Goal: Information Seeking & Learning: Compare options

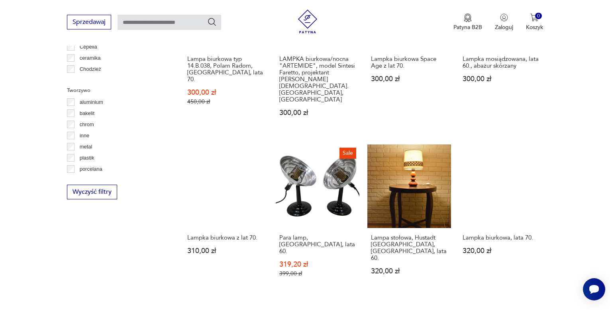
scroll to position [745, 0]
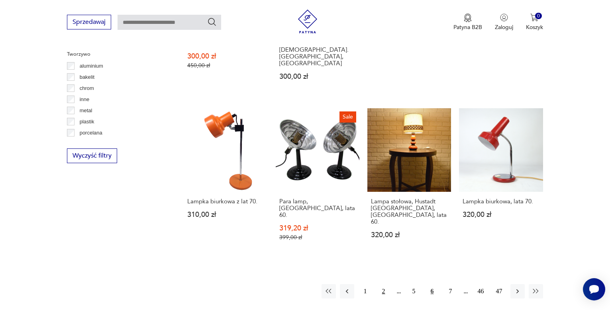
click at [382, 284] on button "2" at bounding box center [383, 291] width 14 height 14
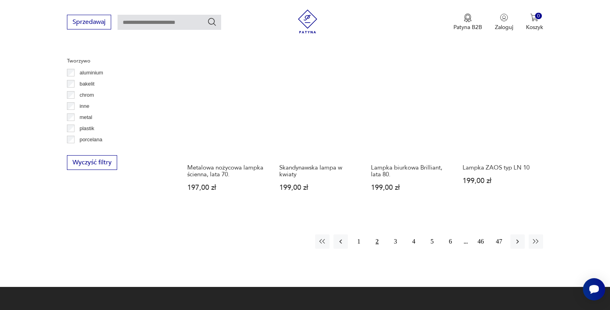
scroll to position [745, 0]
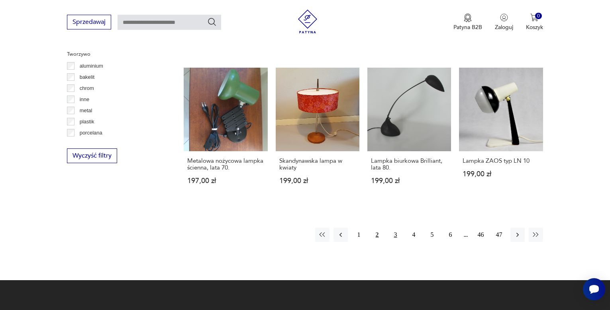
click at [396, 228] on button "3" at bounding box center [395, 235] width 14 height 14
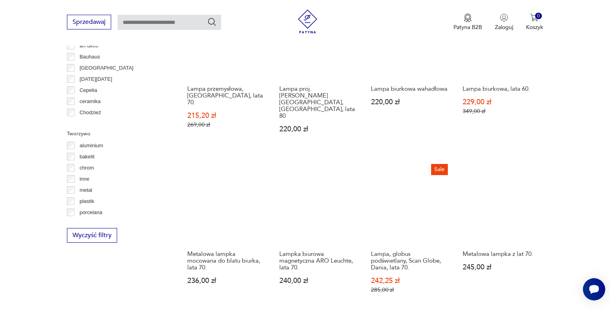
scroll to position [706, 0]
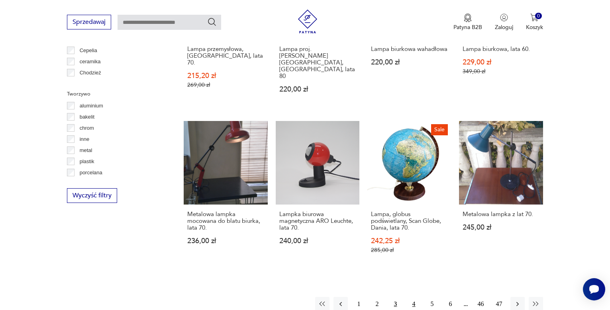
click at [412, 297] on button "4" at bounding box center [414, 304] width 14 height 14
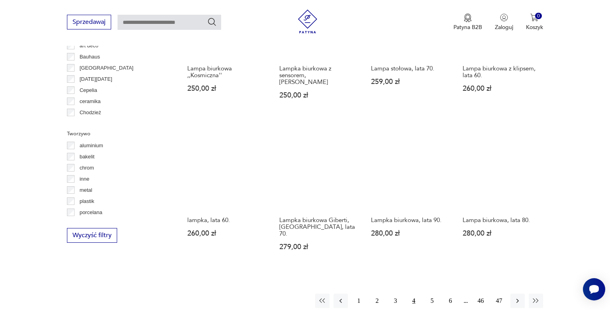
scroll to position [706, 0]
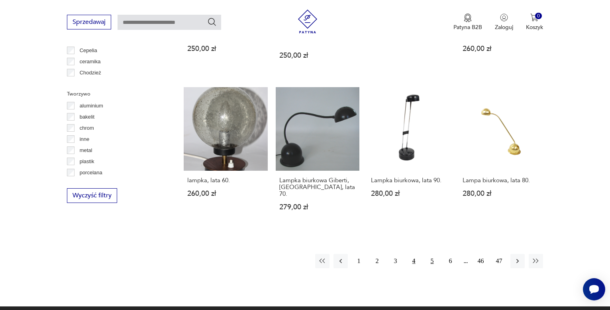
click at [431, 254] on button "5" at bounding box center [432, 261] width 14 height 14
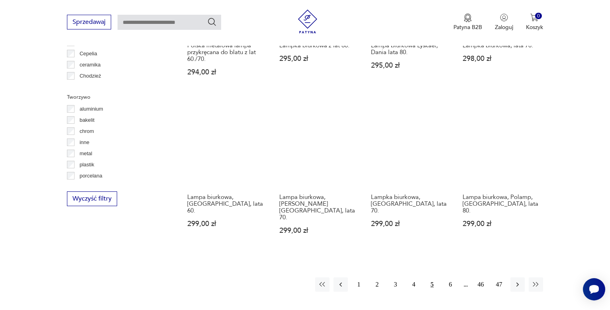
scroll to position [706, 0]
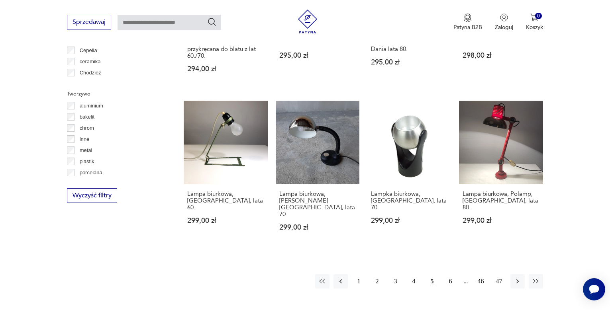
click at [449, 275] on button "6" at bounding box center [450, 282] width 14 height 14
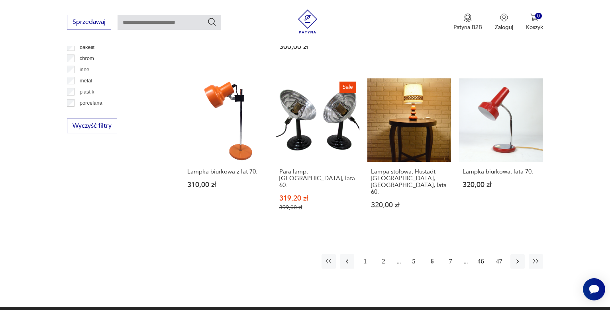
scroll to position [785, 0]
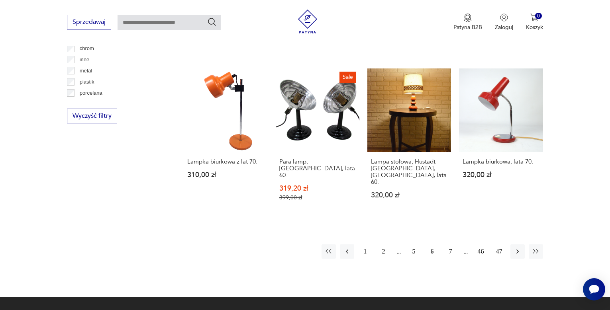
click at [453, 245] on button "7" at bounding box center [450, 252] width 14 height 14
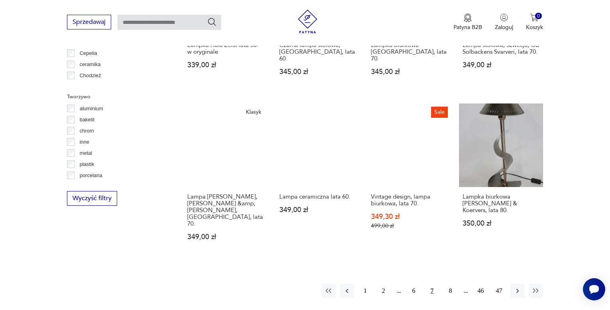
scroll to position [706, 0]
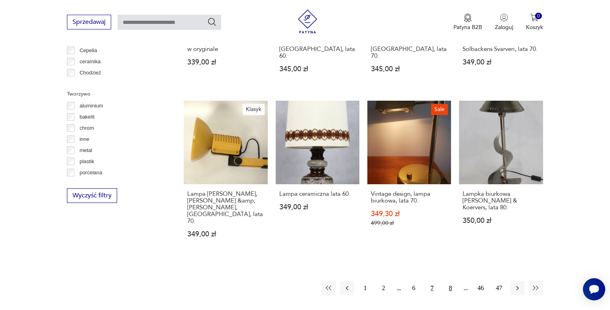
click at [453, 281] on button "8" at bounding box center [450, 288] width 14 height 14
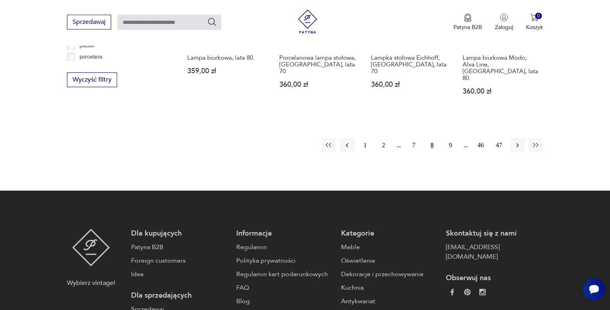
scroll to position [825, 0]
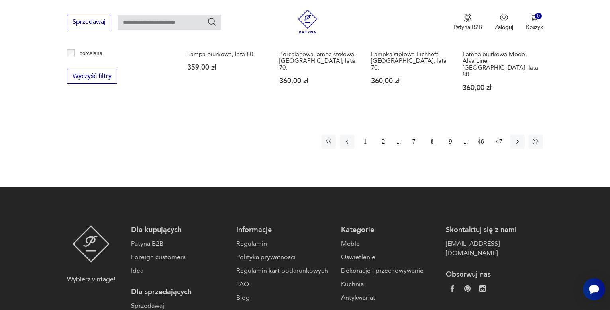
click at [449, 135] on button "9" at bounding box center [450, 142] width 14 height 14
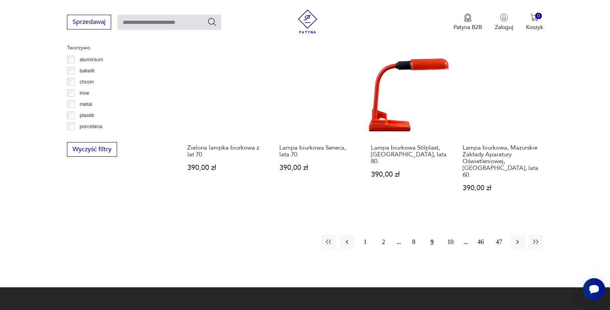
scroll to position [785, 0]
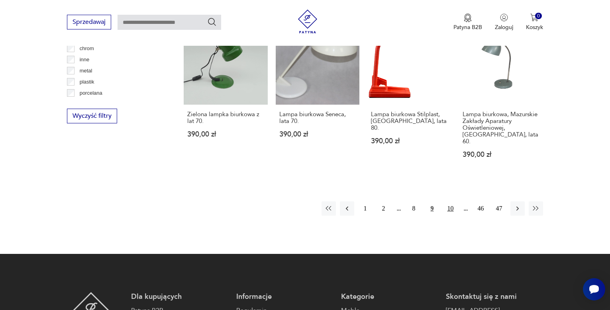
click at [447, 202] on button "10" at bounding box center [450, 209] width 14 height 14
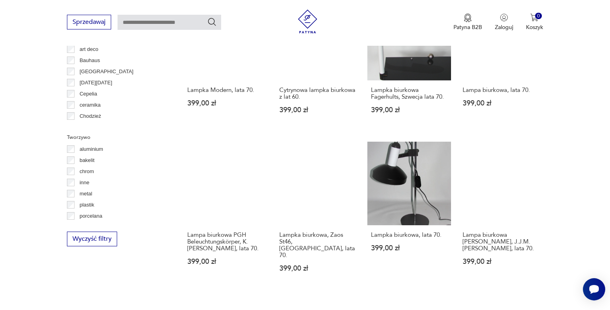
scroll to position [706, 0]
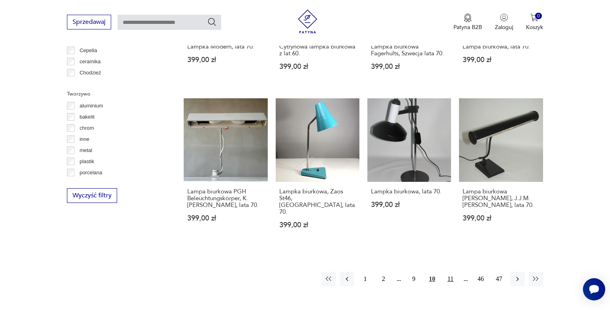
click at [448, 272] on button "11" at bounding box center [450, 279] width 14 height 14
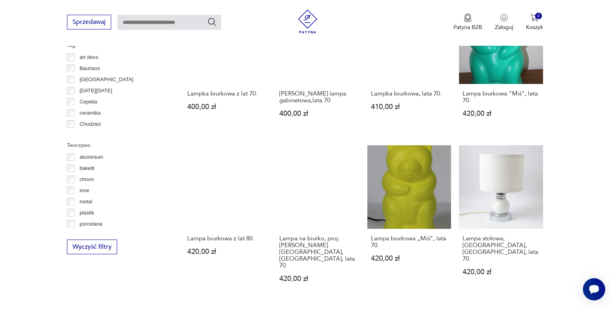
scroll to position [666, 0]
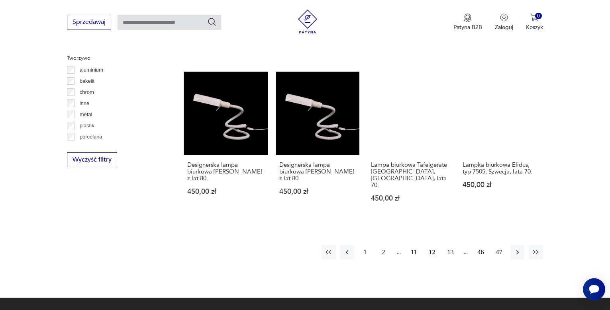
scroll to position [745, 0]
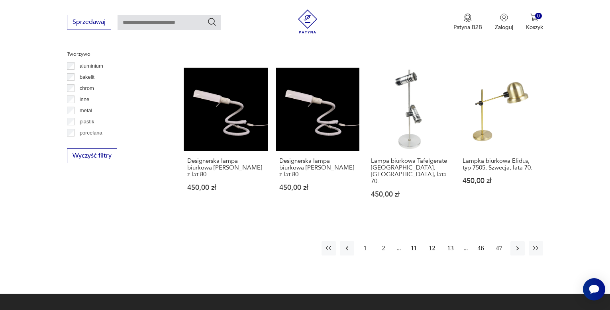
click at [450, 241] on button "13" at bounding box center [450, 248] width 14 height 14
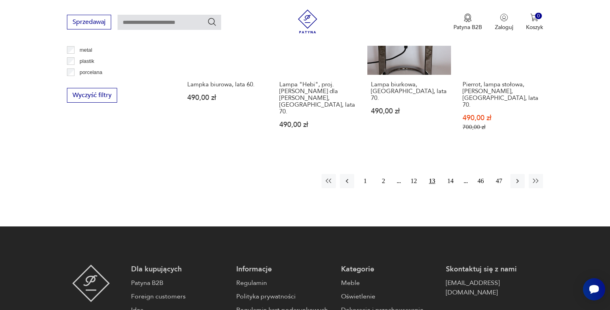
scroll to position [825, 0]
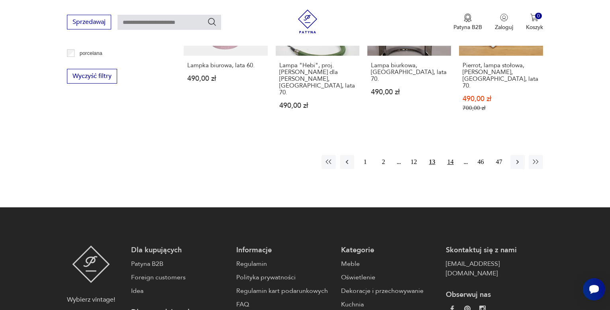
click at [449, 155] on button "14" at bounding box center [450, 162] width 14 height 14
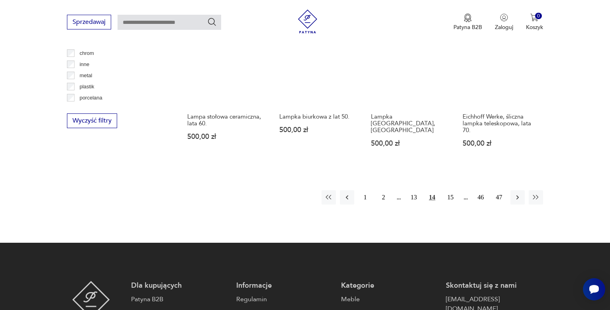
scroll to position [706, 0]
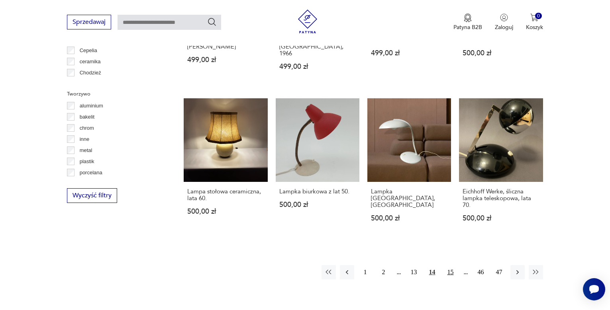
click at [452, 265] on button "15" at bounding box center [450, 272] width 14 height 14
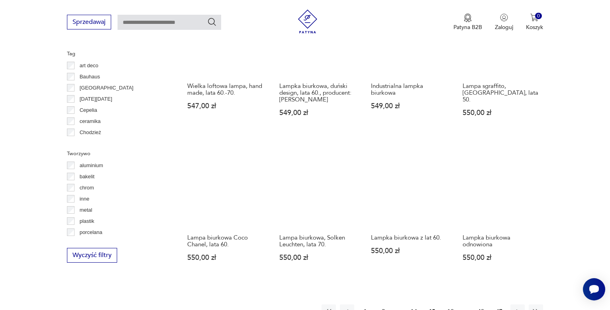
scroll to position [666, 0]
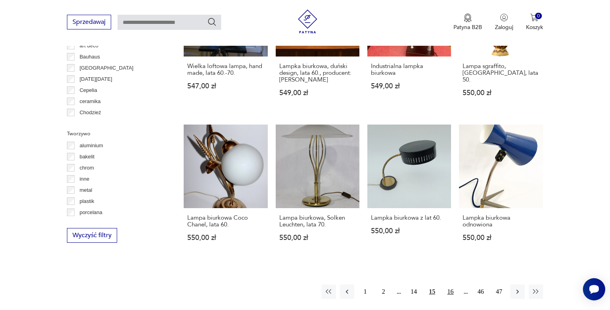
click at [452, 292] on button "16" at bounding box center [450, 292] width 14 height 14
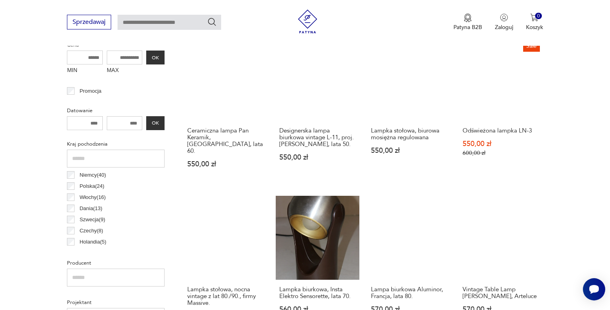
scroll to position [307, 0]
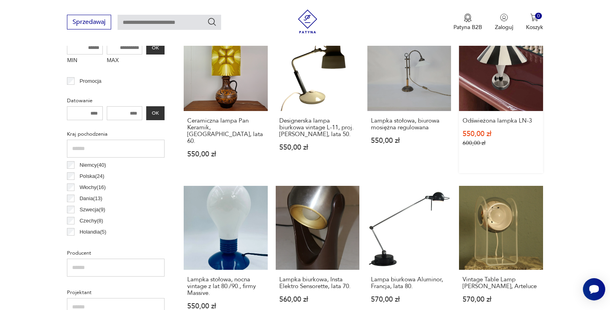
click at [516, 81] on link "Sale Odświeżona lampka LN-3 550,00 zł 600,00 zł" at bounding box center [501, 100] width 84 height 146
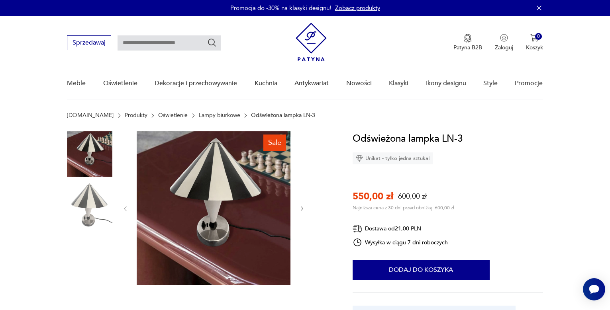
click at [87, 214] on img at bounding box center [89, 204] width 45 height 45
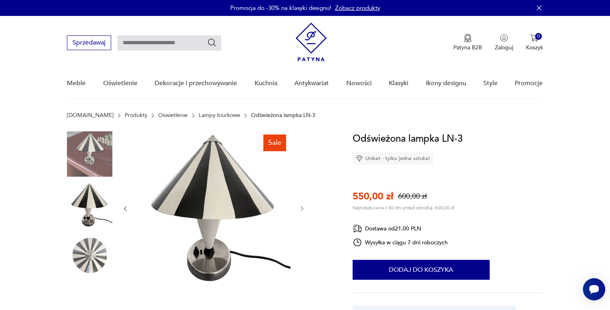
click at [90, 251] on img at bounding box center [89, 255] width 45 height 45
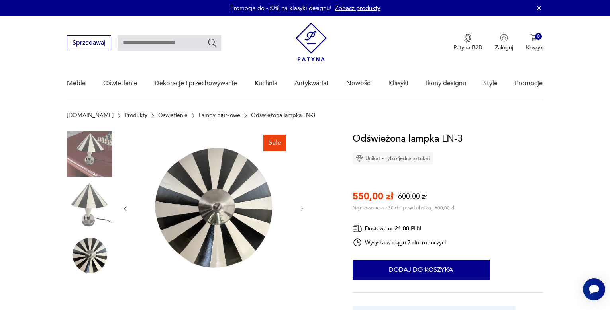
click at [90, 163] on img at bounding box center [89, 153] width 45 height 45
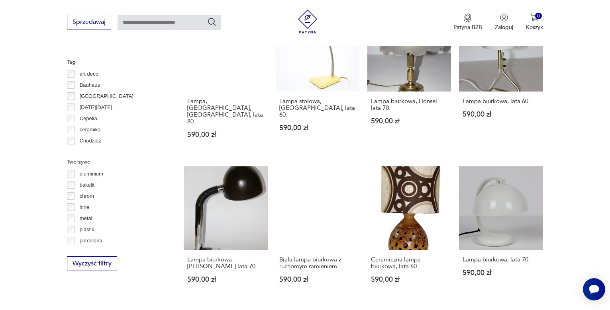
scroll to position [666, 0]
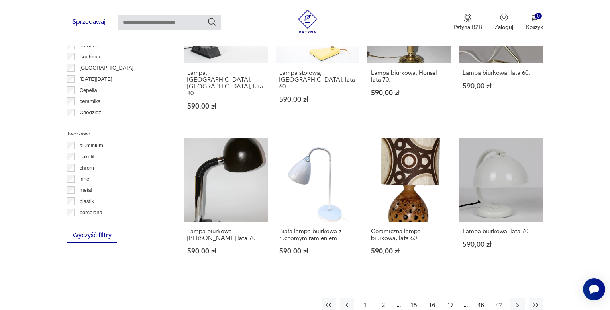
click at [447, 298] on button "17" at bounding box center [450, 305] width 14 height 14
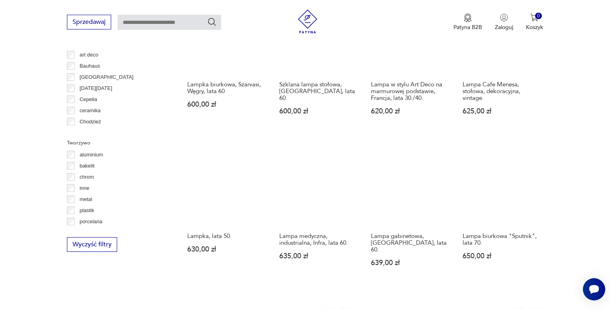
scroll to position [666, 0]
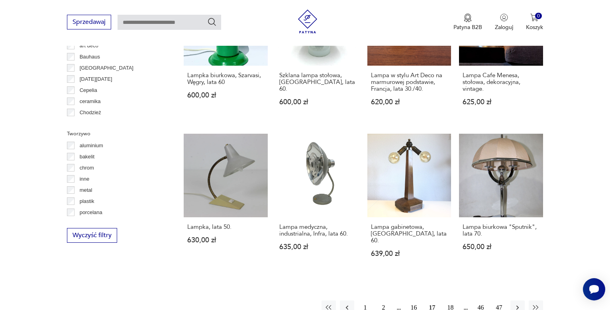
click at [450, 301] on button "18" at bounding box center [450, 308] width 14 height 14
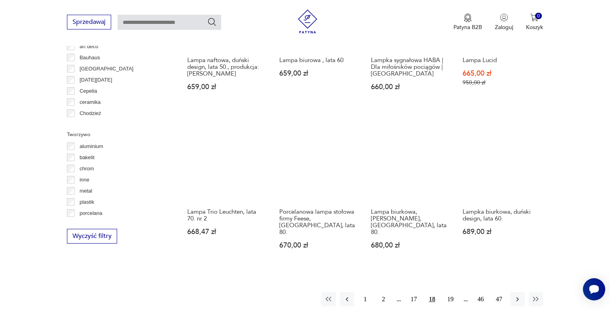
scroll to position [666, 0]
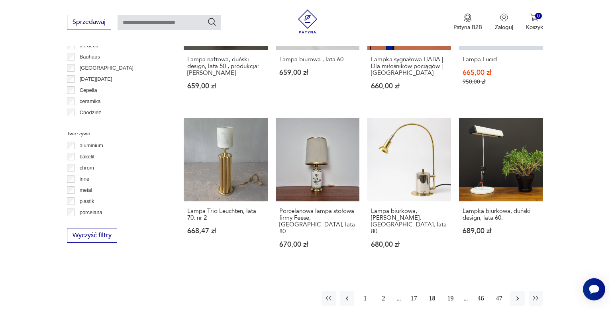
click at [447, 293] on button "19" at bounding box center [450, 299] width 14 height 14
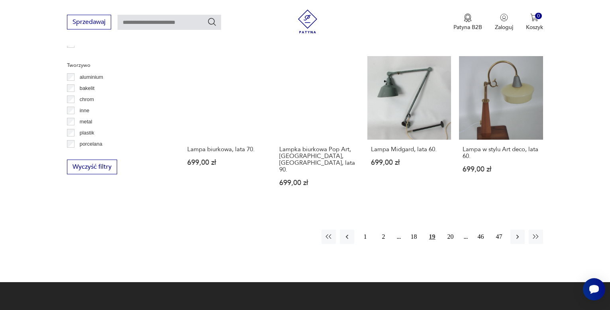
scroll to position [745, 0]
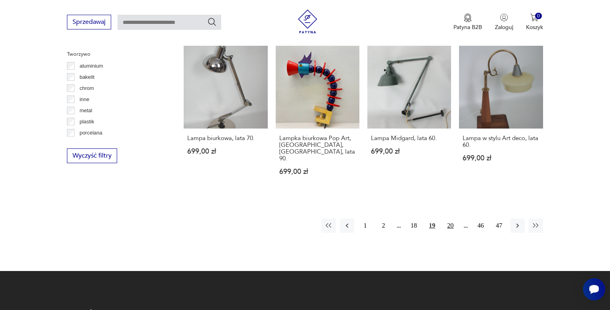
click at [450, 219] on button "20" at bounding box center [450, 226] width 14 height 14
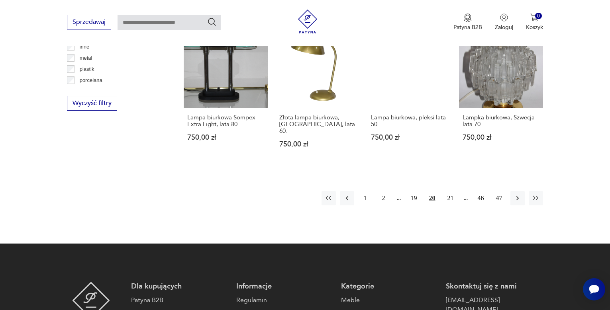
scroll to position [825, 0]
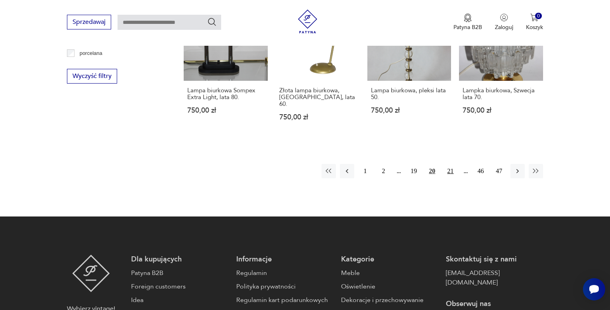
click at [449, 164] on button "21" at bounding box center [450, 171] width 14 height 14
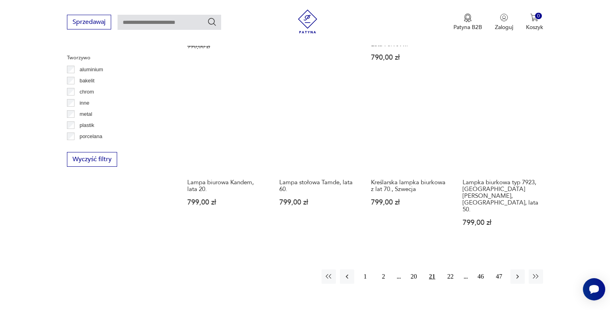
scroll to position [745, 0]
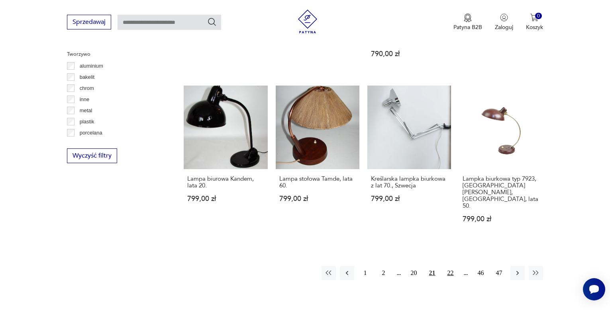
click at [452, 266] on button "22" at bounding box center [450, 273] width 14 height 14
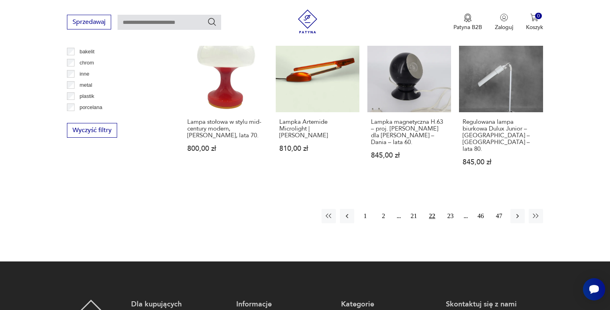
scroll to position [785, 0]
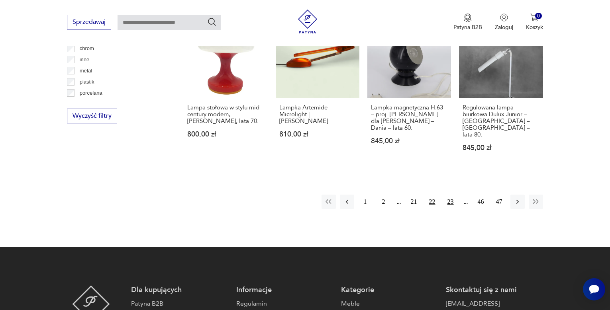
click at [455, 195] on button "23" at bounding box center [450, 202] width 14 height 14
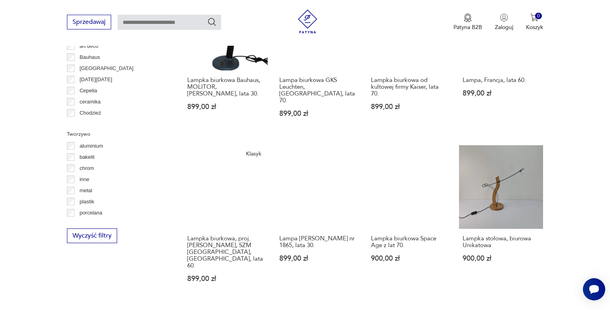
scroll to position [666, 0]
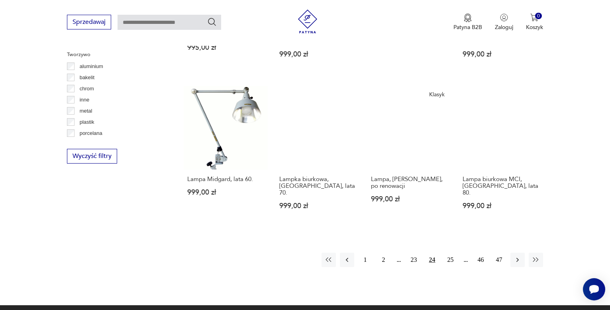
scroll to position [745, 0]
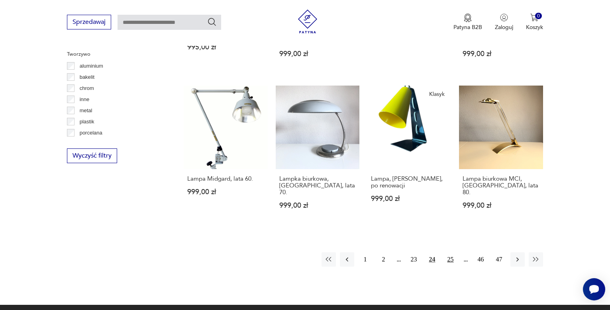
click at [448, 253] on button "25" at bounding box center [450, 260] width 14 height 14
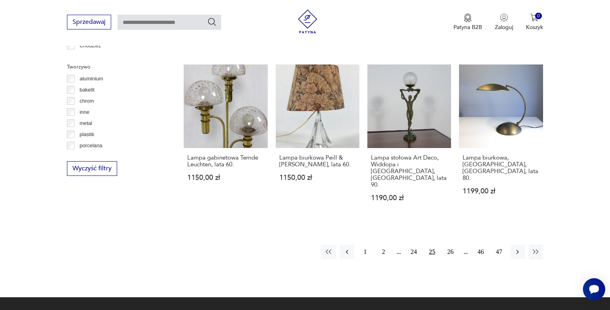
scroll to position [785, 0]
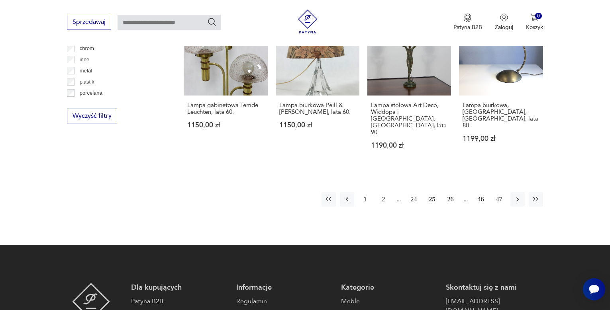
click at [455, 192] on button "26" at bounding box center [450, 199] width 14 height 14
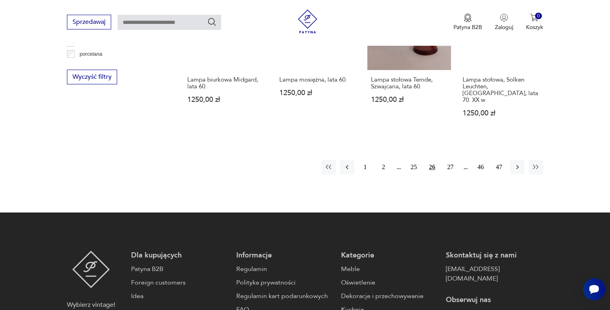
scroll to position [825, 0]
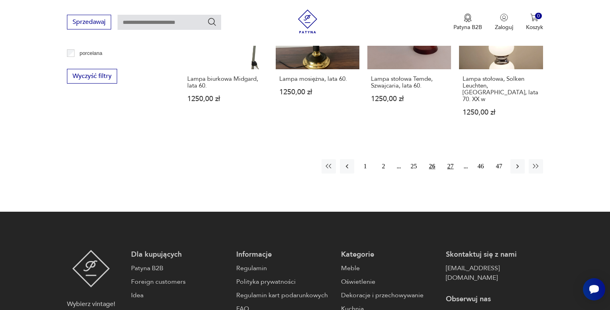
click at [451, 159] on button "27" at bounding box center [450, 166] width 14 height 14
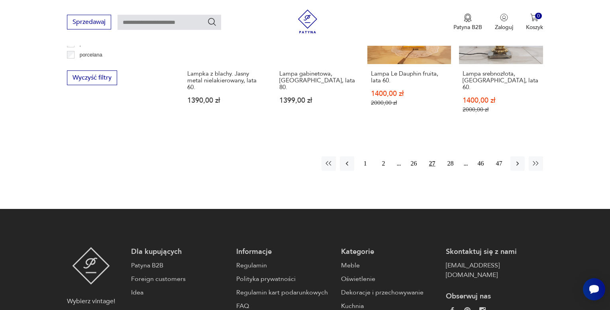
scroll to position [825, 0]
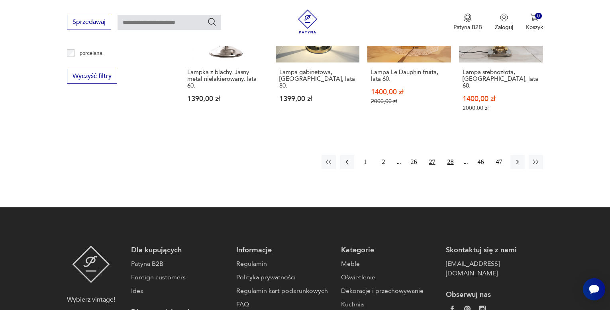
click at [450, 155] on button "28" at bounding box center [450, 162] width 14 height 14
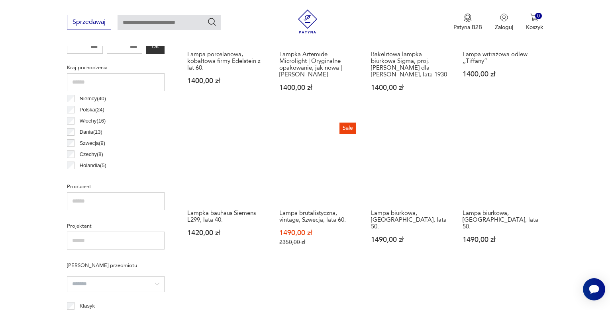
scroll to position [387, 0]
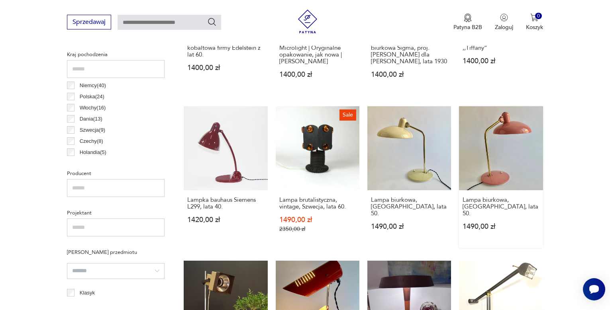
click at [502, 153] on link "Lampa biurkowa, [GEOGRAPHIC_DATA], lata 50. 1490,00 zł" at bounding box center [501, 176] width 84 height 141
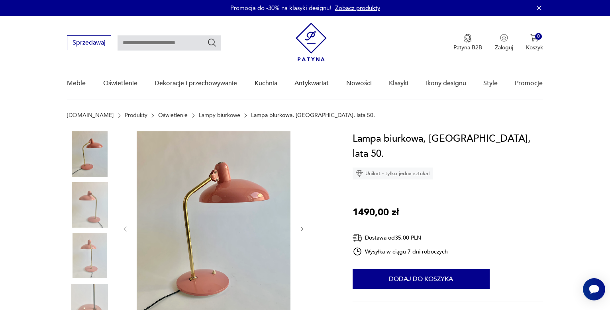
click at [304, 229] on icon "button" at bounding box center [302, 229] width 7 height 7
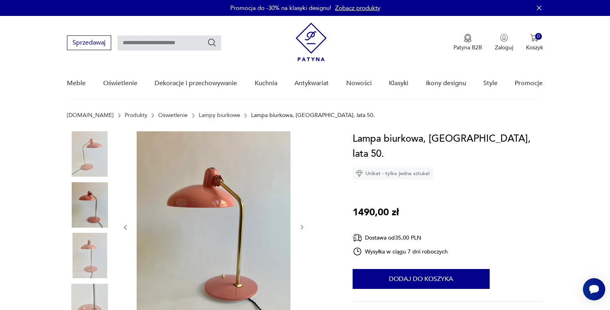
click at [304, 229] on icon "button" at bounding box center [302, 227] width 7 height 7
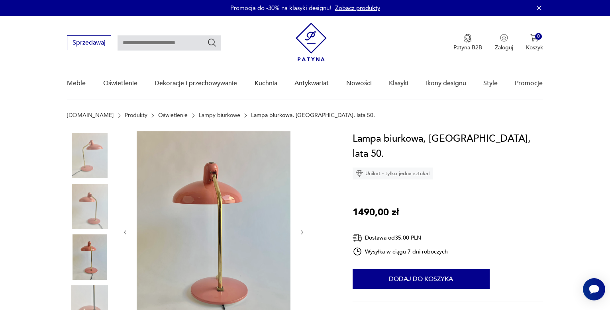
click at [304, 229] on icon "button" at bounding box center [302, 232] width 7 height 7
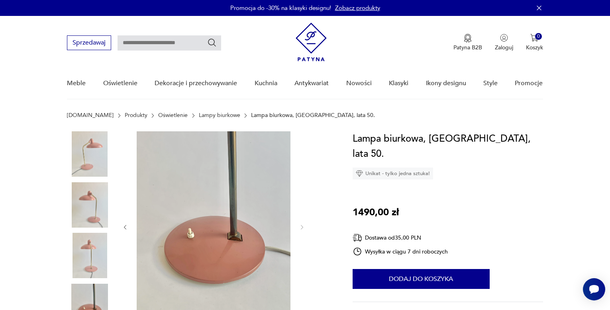
click at [96, 210] on img at bounding box center [89, 204] width 45 height 45
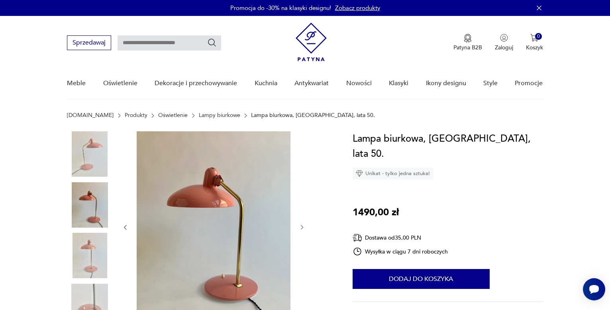
click at [91, 253] on img at bounding box center [89, 255] width 45 height 45
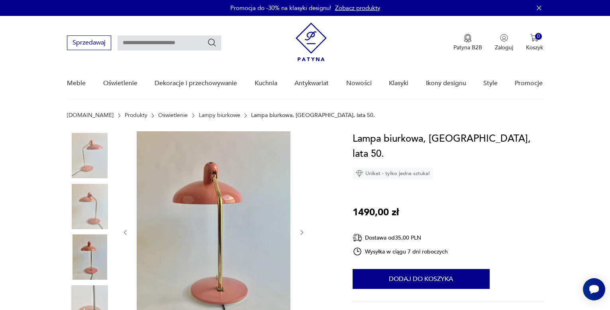
click at [98, 158] on img at bounding box center [89, 155] width 45 height 45
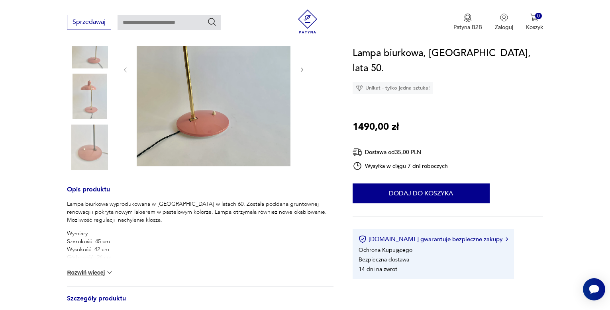
click at [90, 156] on img at bounding box center [89, 147] width 45 height 45
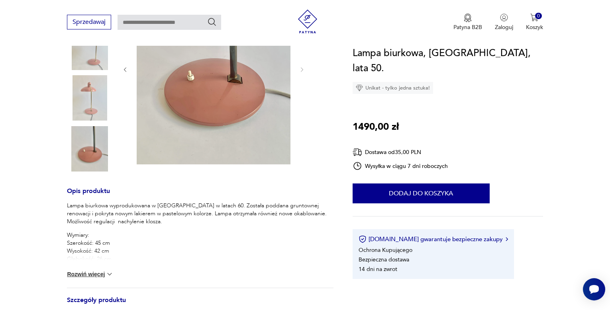
scroll to position [157, 0]
click at [110, 274] on img at bounding box center [110, 275] width 8 height 8
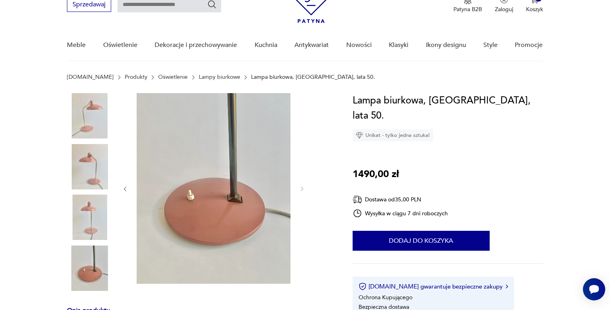
scroll to position [38, 0]
click at [100, 178] on img at bounding box center [89, 167] width 45 height 45
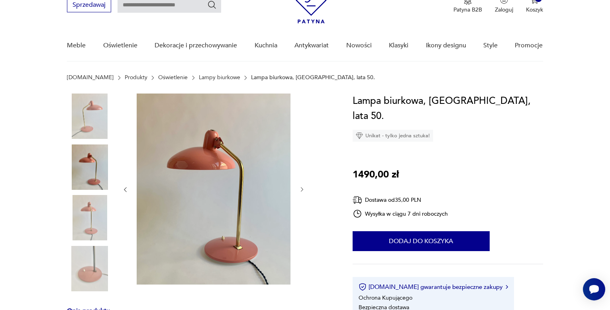
click at [96, 115] on img at bounding box center [89, 116] width 45 height 45
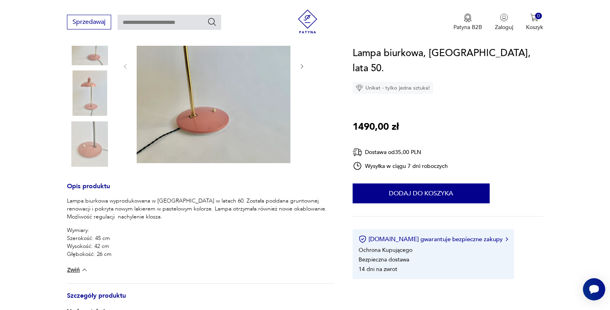
scroll to position [317, 0]
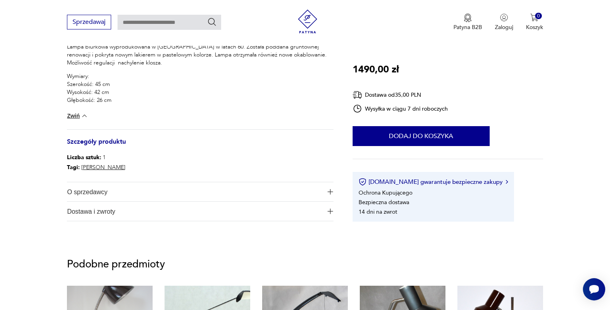
click at [166, 188] on span "O sprzedawcy" at bounding box center [194, 191] width 255 height 19
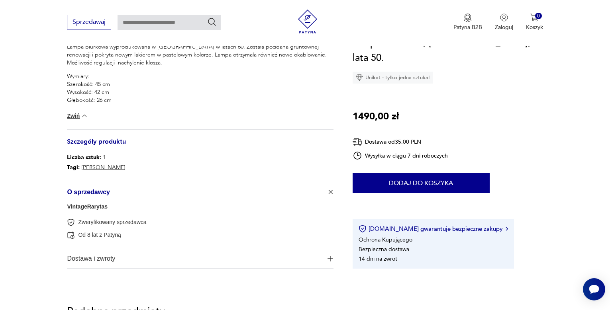
click at [91, 205] on link "VintageRarytas" at bounding box center [87, 207] width 41 height 6
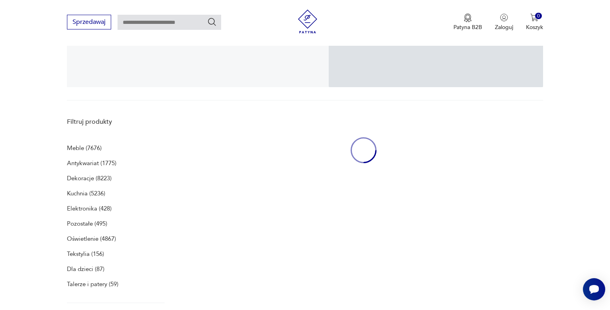
scroll to position [164, 0]
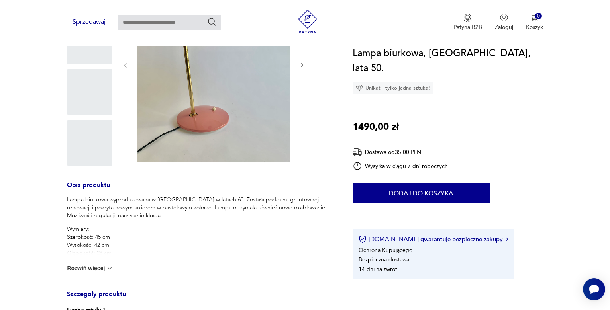
scroll to position [317, 0]
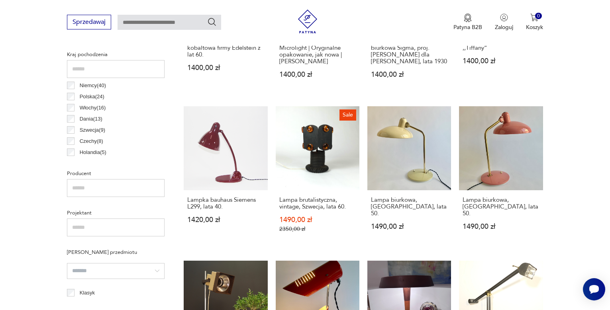
scroll to position [427, 0]
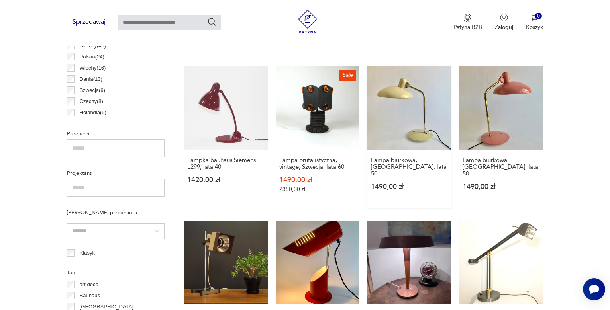
click at [423, 126] on link "Lampa biurkowa, [GEOGRAPHIC_DATA], lata 50. 1490,00 zł" at bounding box center [409, 137] width 84 height 141
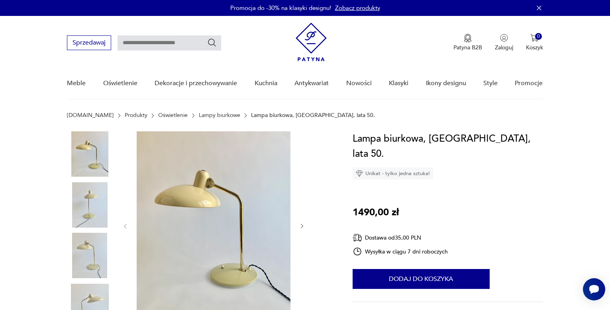
click at [97, 213] on img at bounding box center [89, 204] width 45 height 45
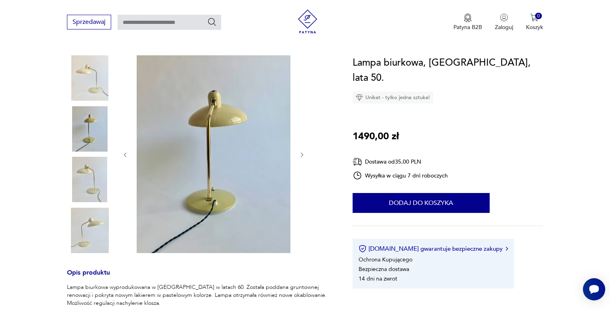
scroll to position [80, 0]
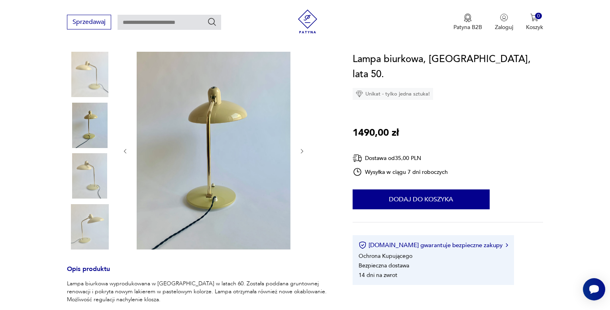
click at [91, 186] on img at bounding box center [89, 175] width 45 height 45
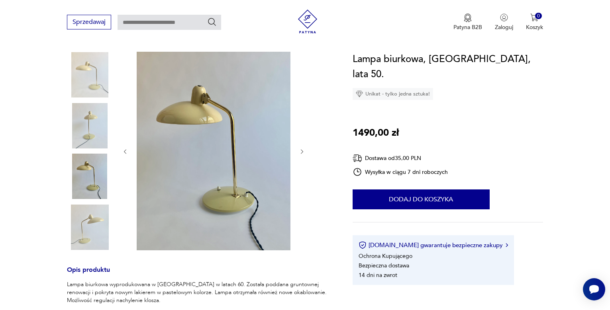
click at [100, 237] on img at bounding box center [89, 227] width 45 height 45
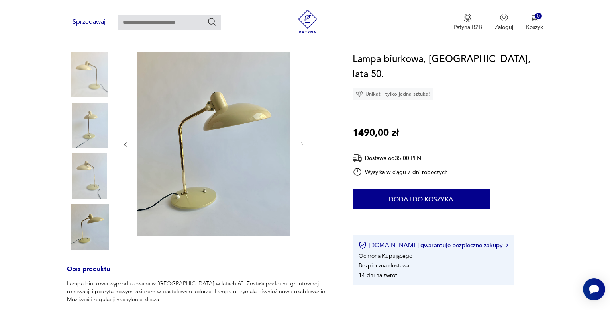
click at [91, 131] on img at bounding box center [89, 125] width 45 height 45
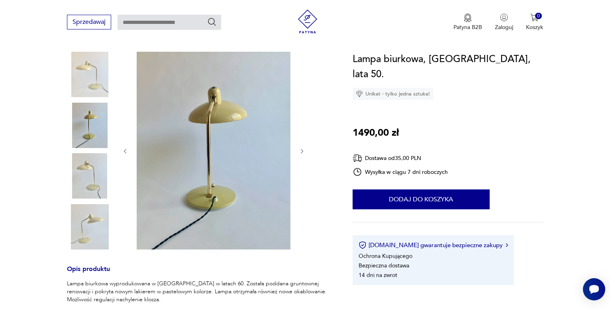
click at [87, 74] on img at bounding box center [89, 74] width 45 height 45
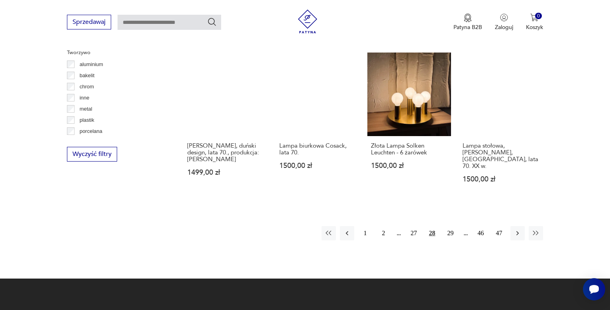
scroll to position [745, 0]
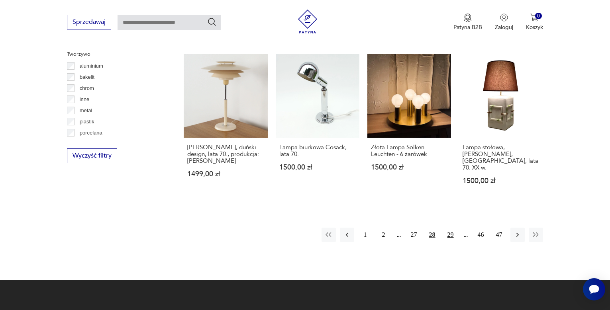
click at [450, 228] on button "29" at bounding box center [450, 235] width 14 height 14
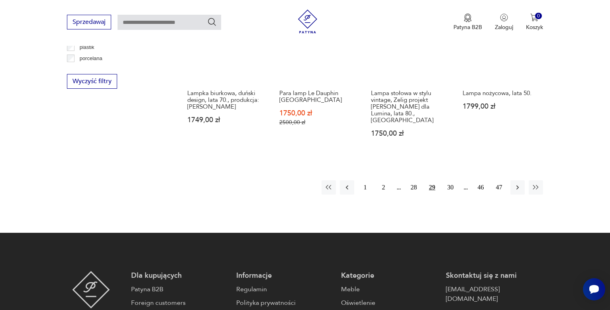
scroll to position [825, 0]
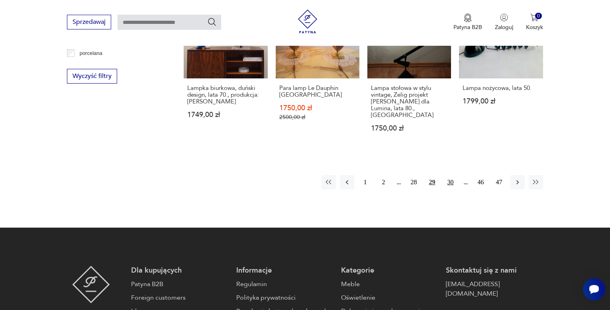
click at [453, 175] on button "30" at bounding box center [450, 182] width 14 height 14
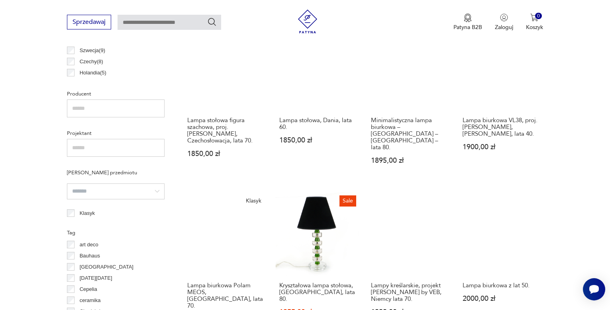
scroll to position [506, 0]
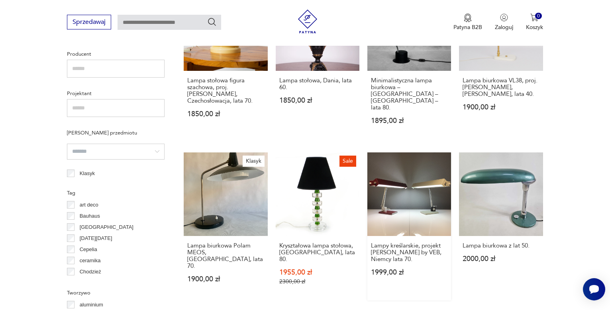
click at [408, 184] on link "Lampy kreślarskie, projekt [PERSON_NAME] by VEB, Niemcy lata 70. 1999,00 zł" at bounding box center [409, 227] width 84 height 148
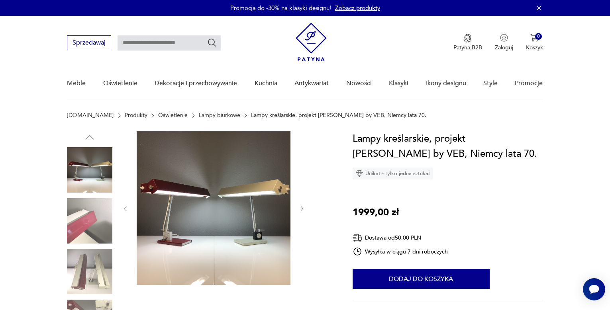
click at [97, 226] on img at bounding box center [89, 220] width 45 height 45
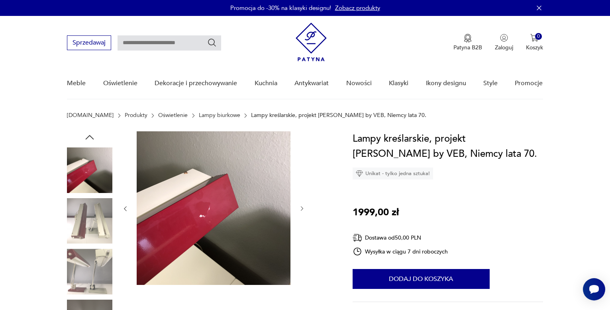
click at [95, 258] on img at bounding box center [89, 271] width 45 height 45
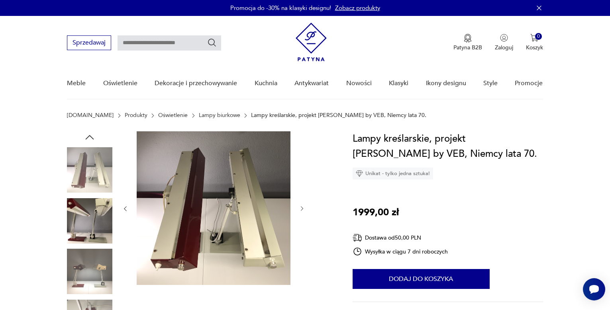
click at [98, 283] on img at bounding box center [89, 271] width 45 height 45
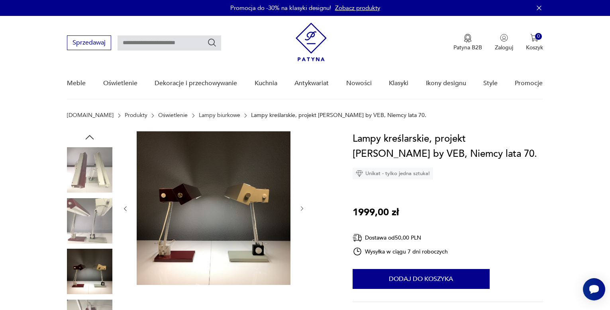
click at [76, 218] on img at bounding box center [89, 220] width 45 height 45
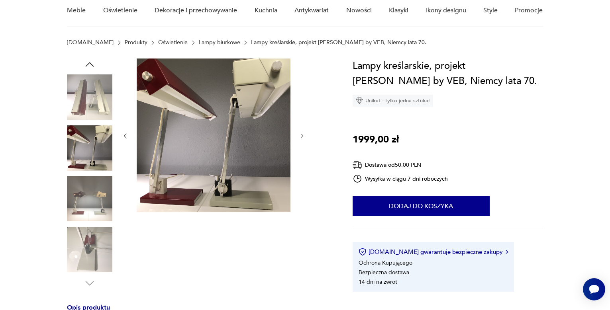
scroll to position [80, 0]
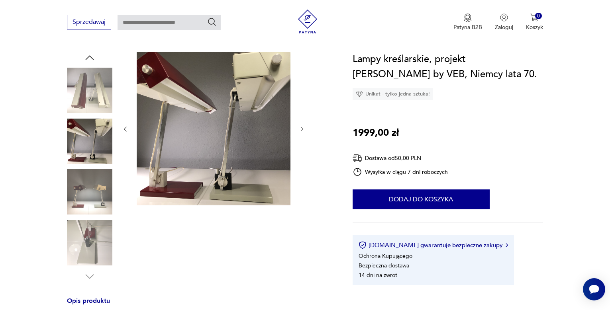
click at [81, 238] on img at bounding box center [89, 242] width 45 height 45
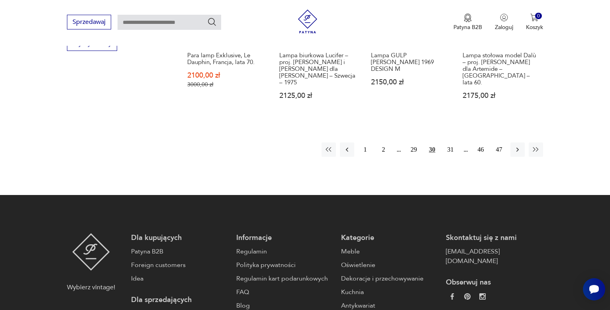
scroll to position [859, 0]
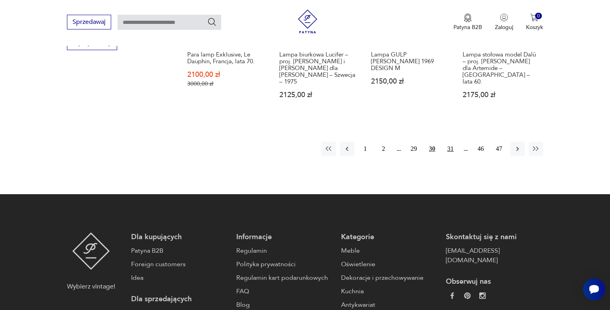
click at [455, 142] on button "31" at bounding box center [450, 149] width 14 height 14
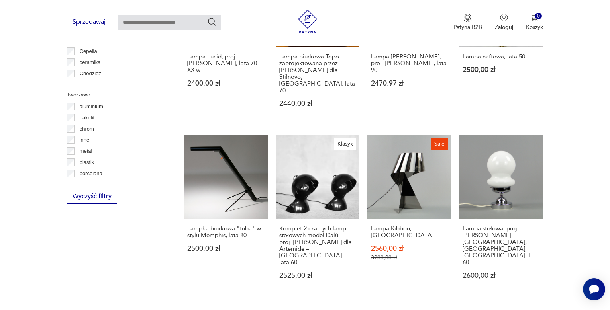
scroll to position [706, 0]
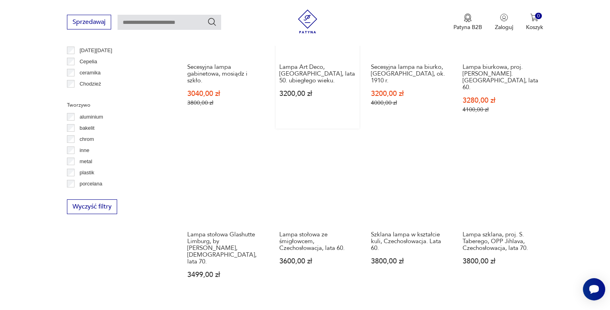
scroll to position [706, 0]
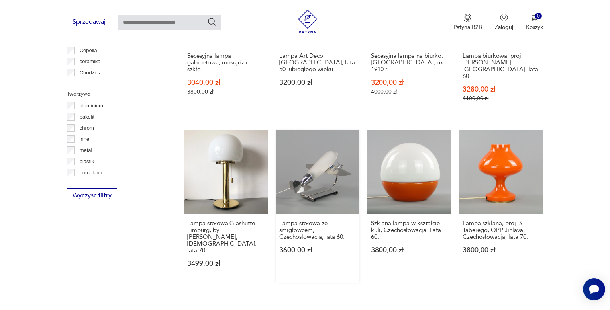
click at [305, 151] on link "Lampa stołowa ze śmigłowcem, Czechosłowacja, lata 60. 3600,00 zł" at bounding box center [318, 206] width 84 height 153
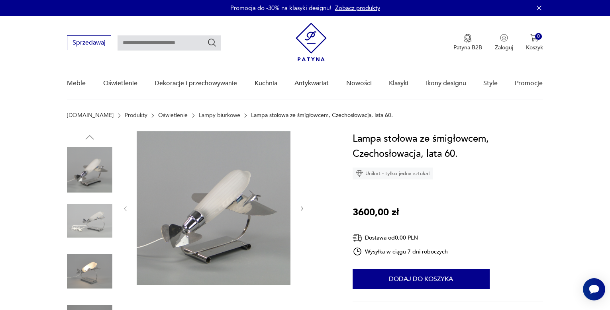
click at [97, 219] on img at bounding box center [89, 220] width 45 height 45
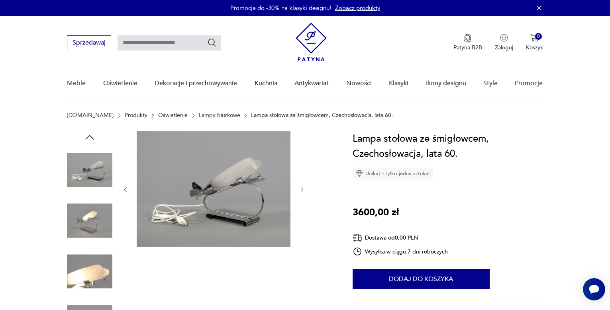
click at [85, 223] on img at bounding box center [89, 220] width 45 height 45
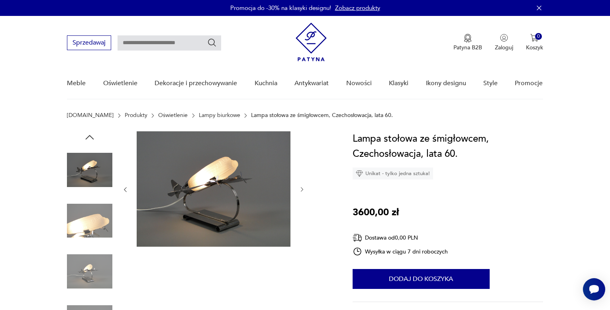
click at [87, 223] on img at bounding box center [89, 220] width 45 height 45
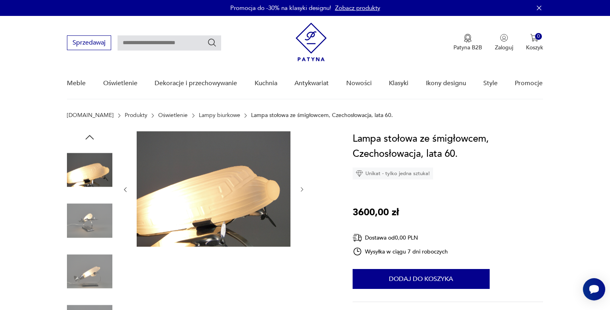
click at [90, 222] on img at bounding box center [89, 220] width 45 height 45
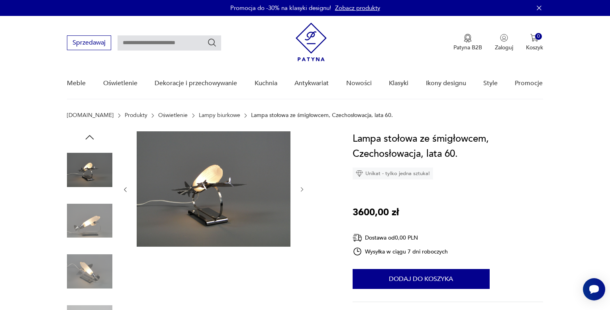
click at [89, 223] on img at bounding box center [89, 220] width 45 height 45
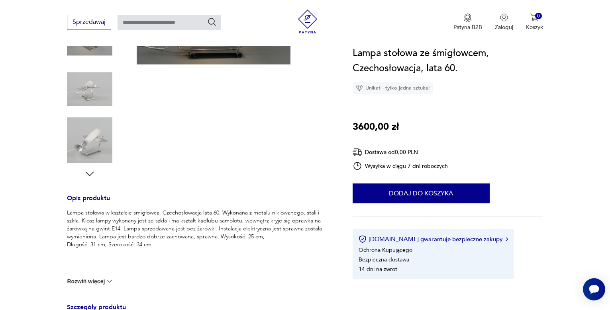
scroll to position [239, 0]
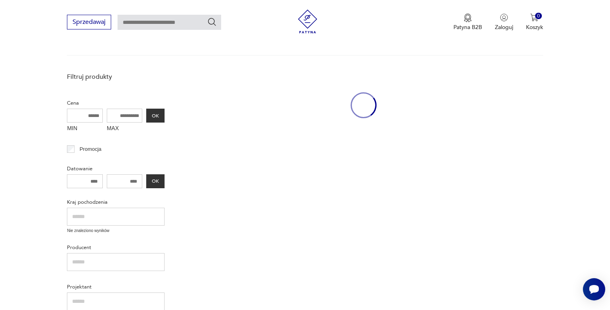
scroll to position [779, 0]
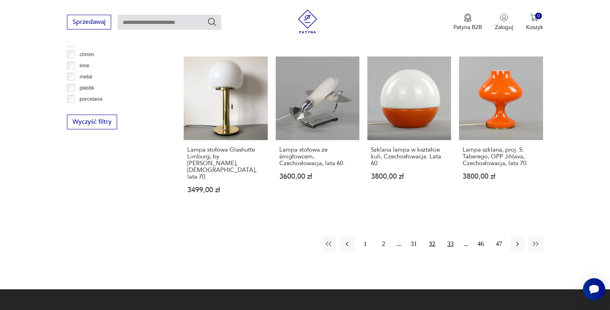
click at [449, 237] on button "33" at bounding box center [450, 244] width 14 height 14
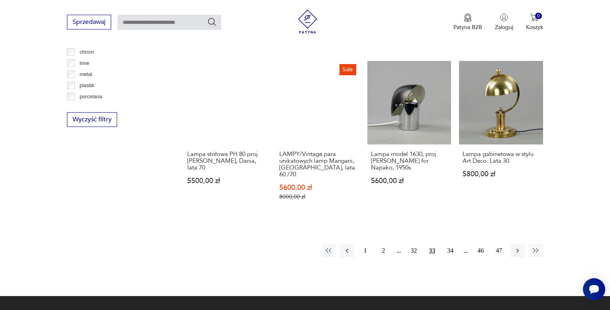
scroll to position [785, 0]
